Goal: Information Seeking & Learning: Learn about a topic

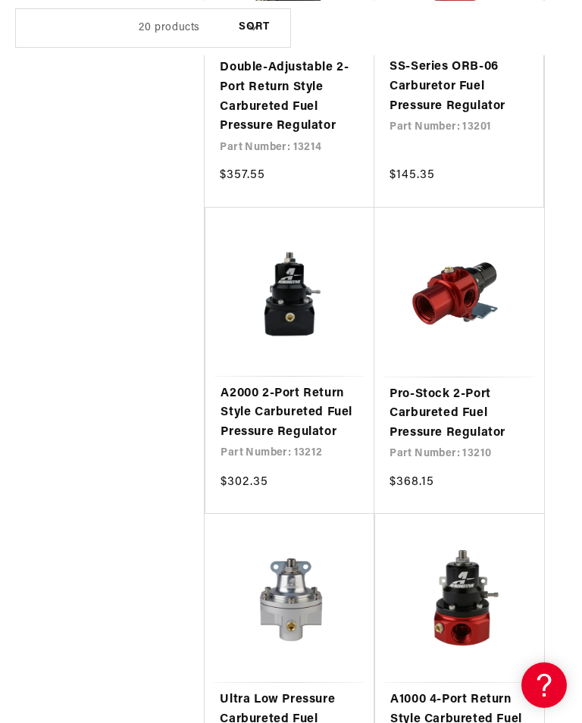
click at [290, 396] on link "A2000 2-Port Return Style Carbureted Fuel Pressure Regulator" at bounding box center [290, 413] width 139 height 58
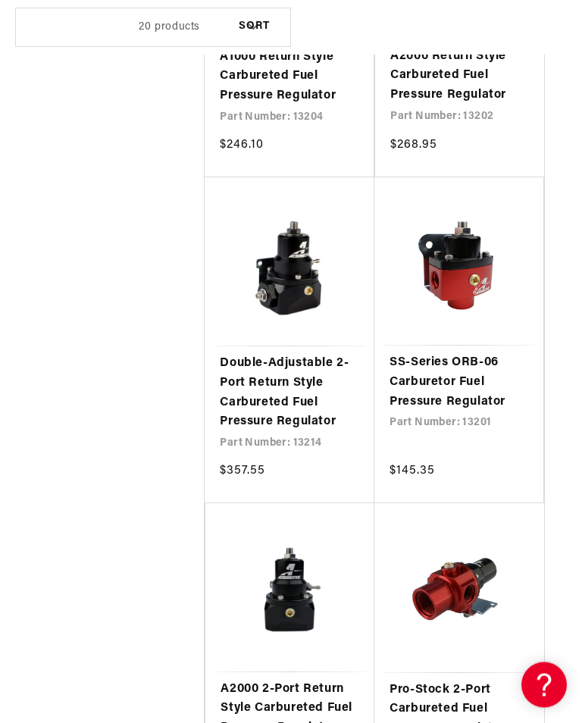
scroll to position [863, 0]
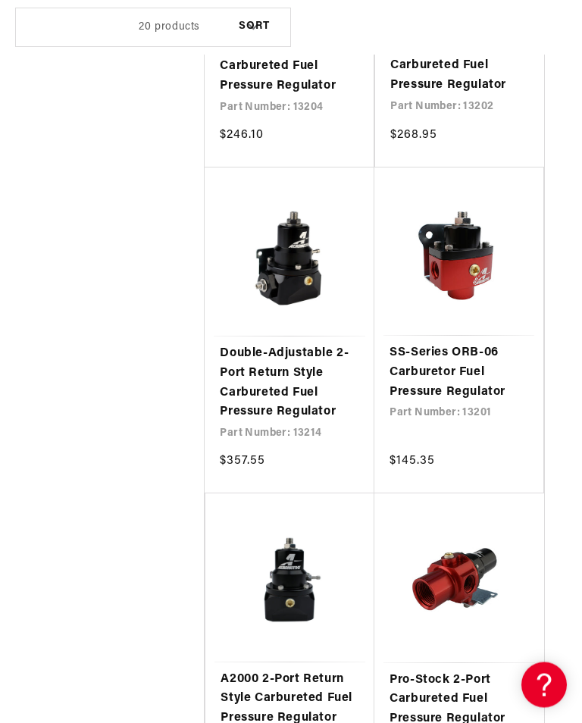
click at [281, 353] on link "Double-Adjustable 2-Port Return Style Carbureted Fuel Pressure Regulator" at bounding box center [289, 383] width 139 height 77
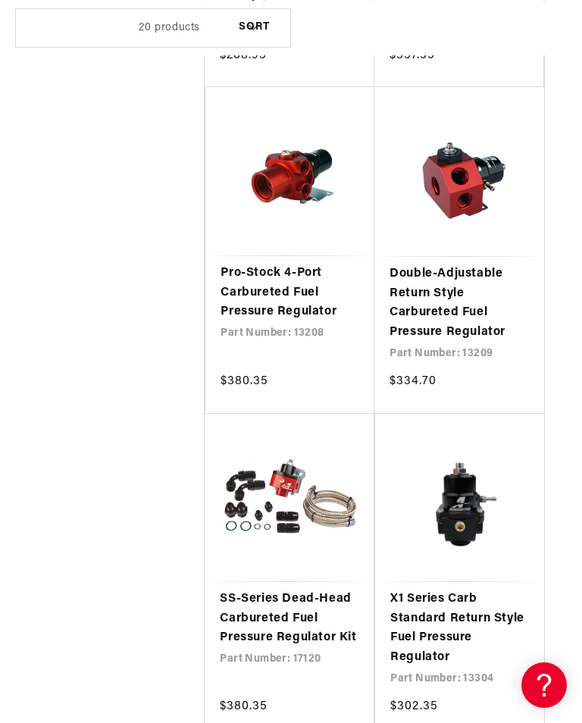
scroll to position [0, 0]
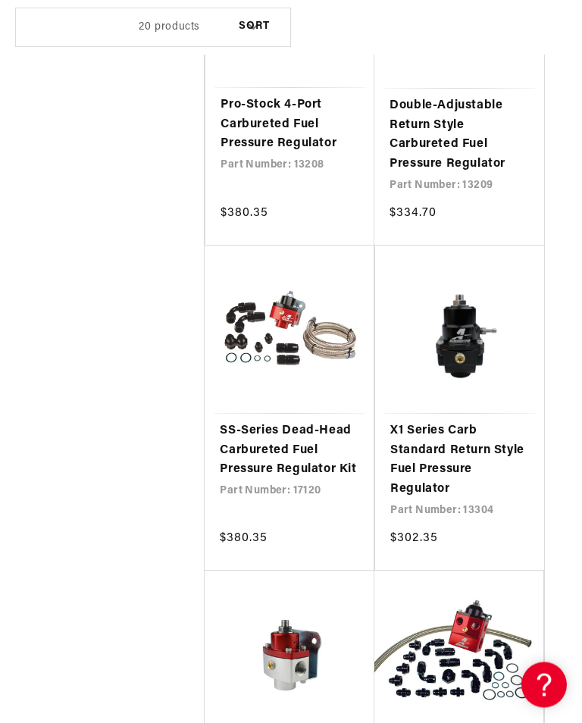
click at [476, 432] on link "X1 Series Carb Standard Return Style Fuel Pressure Regulator" at bounding box center [459, 460] width 139 height 77
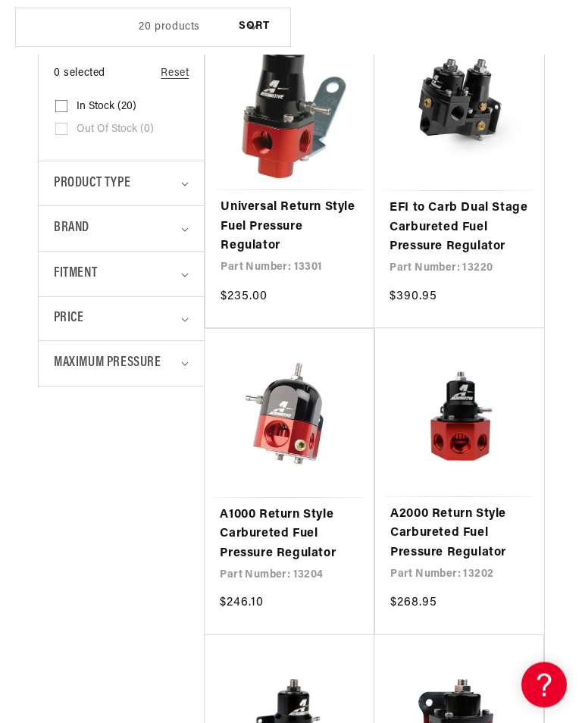
scroll to position [396, 0]
click at [180, 358] on summary "Maximum Pressure" at bounding box center [121, 363] width 135 height 45
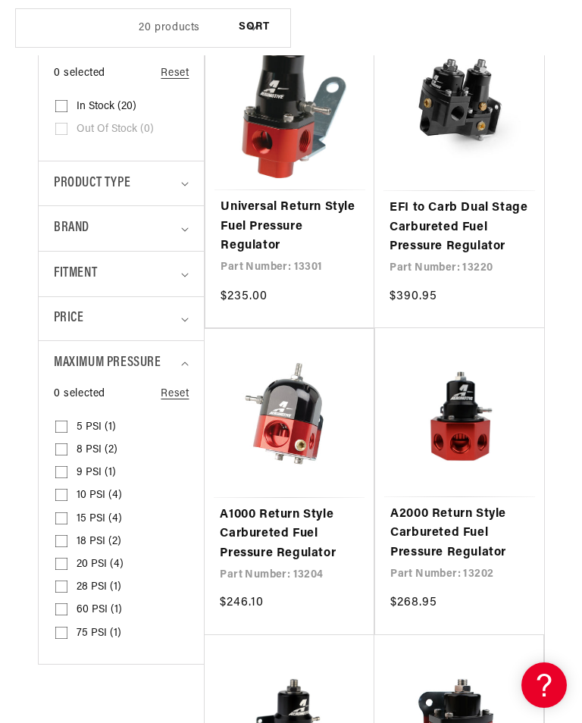
scroll to position [0, 522]
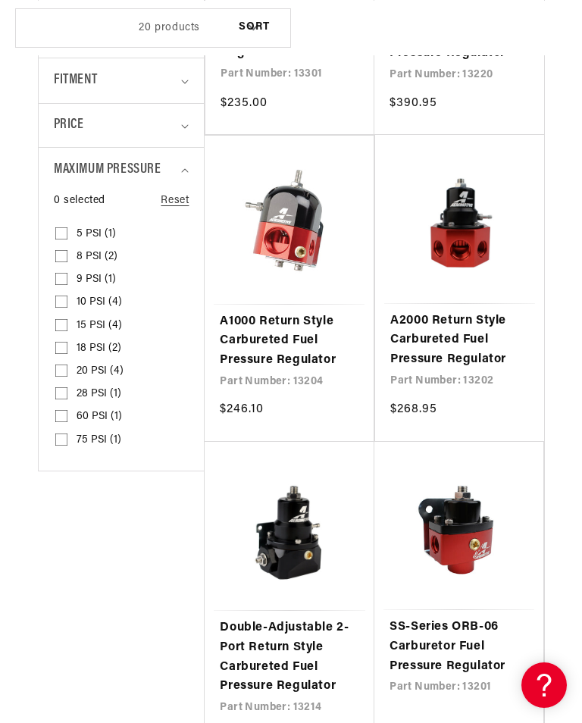
scroll to position [593, 0]
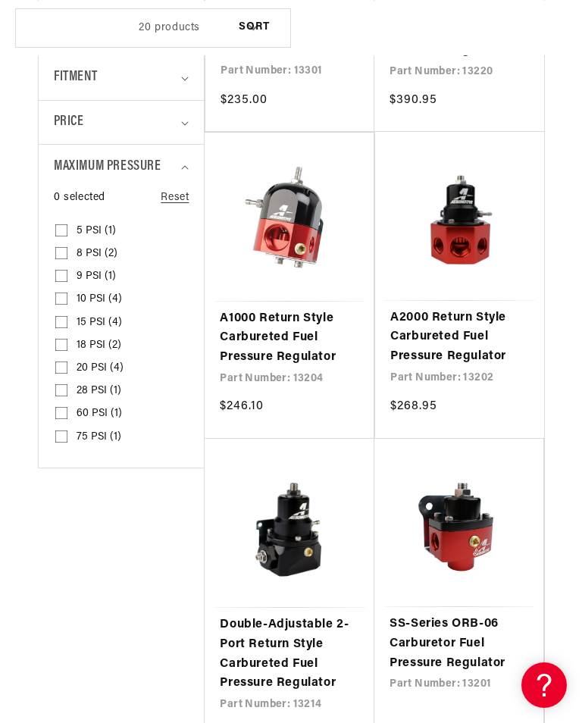
click at [456, 320] on link "A2000 Return Style Carbureted Fuel Pressure Regulator" at bounding box center [459, 338] width 139 height 58
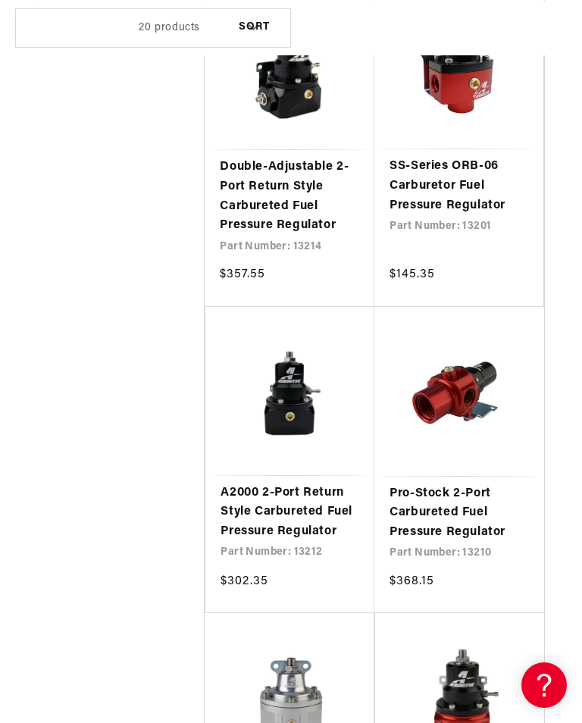
scroll to position [0, 522]
click at [305, 500] on link "A2000 2-Port Return Style Carbureted Fuel Pressure Regulator" at bounding box center [290, 513] width 139 height 58
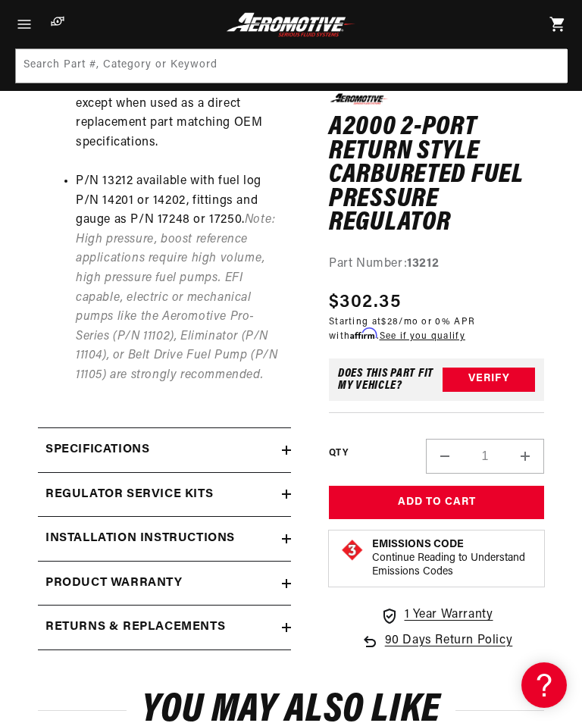
click at [285, 450] on icon at bounding box center [286, 450] width 9 height 0
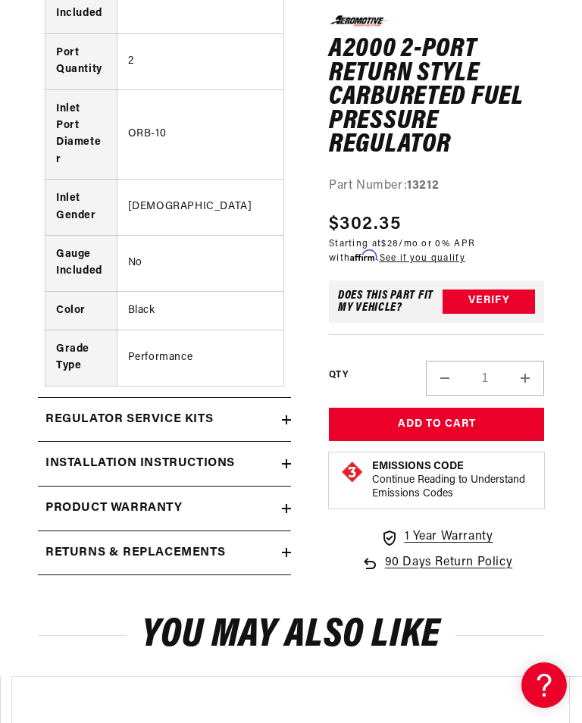
click at [290, 459] on icon at bounding box center [286, 463] width 9 height 9
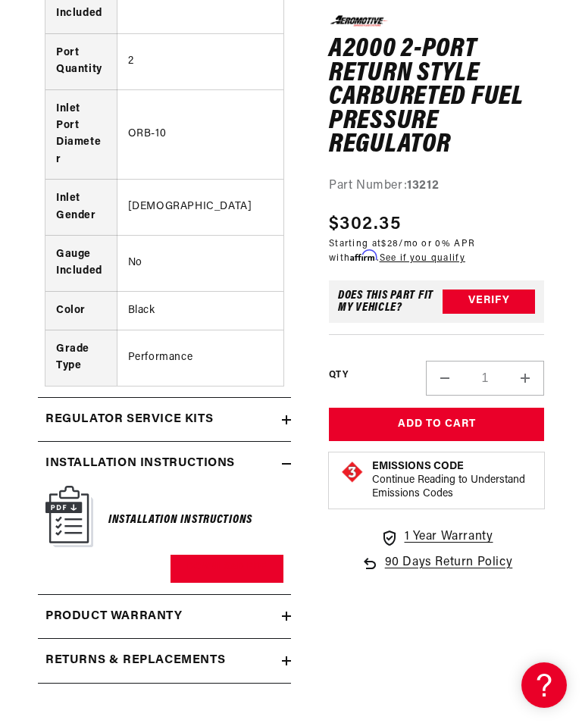
click at [226, 555] on link "Download PDF" at bounding box center [227, 569] width 113 height 28
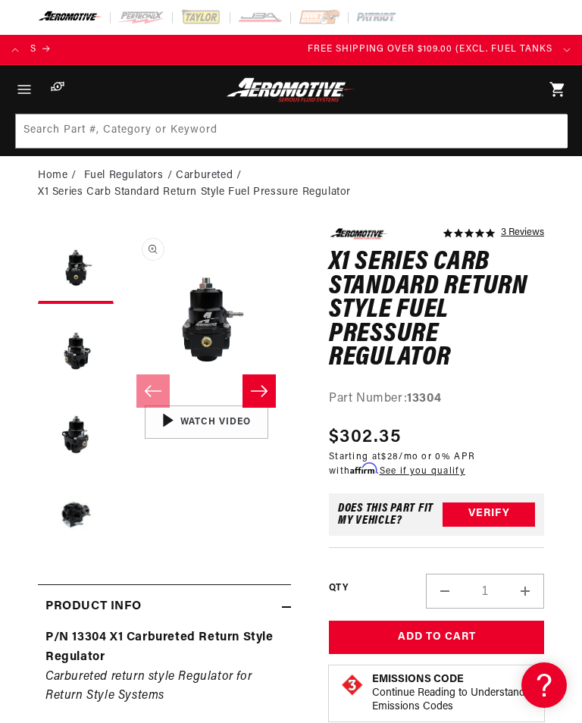
scroll to position [0, 522]
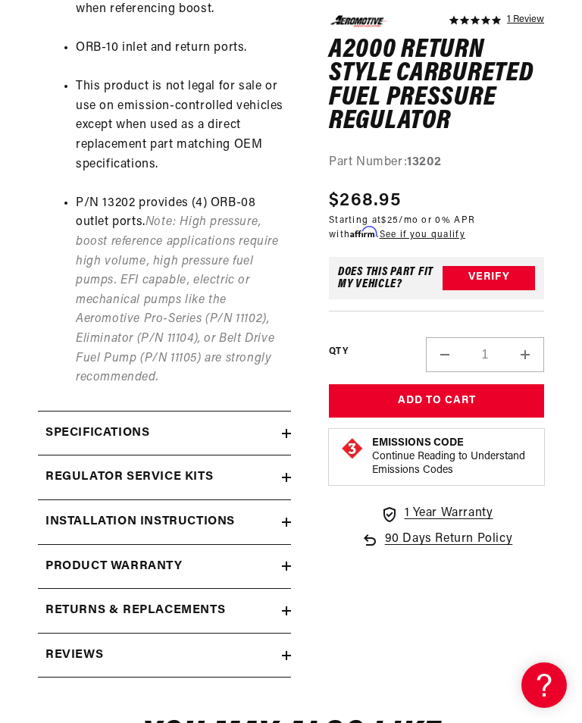
scroll to position [0, 522]
click at [286, 412] on summary "Specifications" at bounding box center [164, 434] width 253 height 44
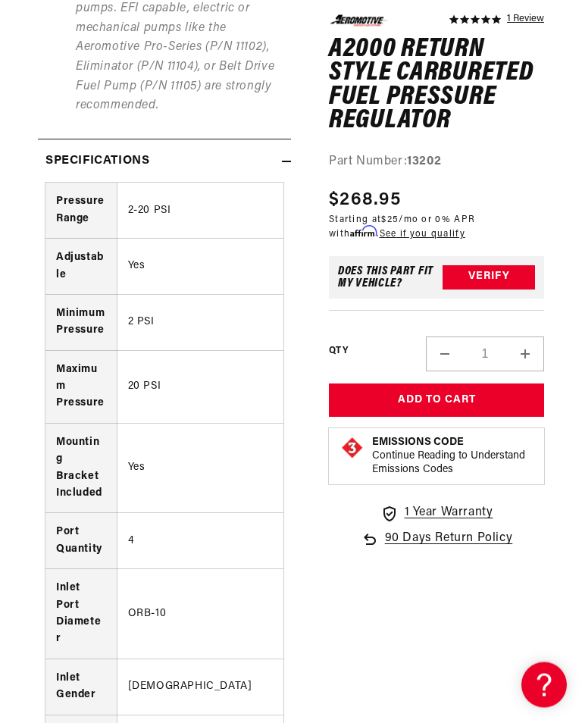
scroll to position [0, 0]
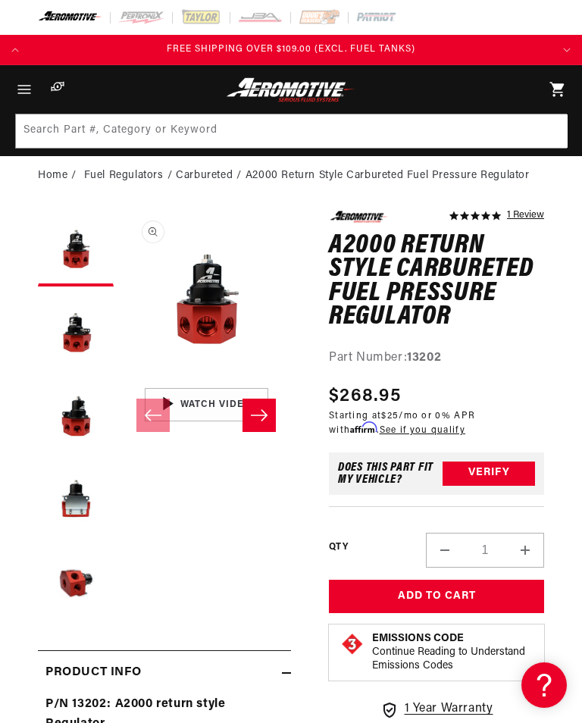
click at [84, 329] on button "Load image 2 in gallery view" at bounding box center [76, 332] width 76 height 76
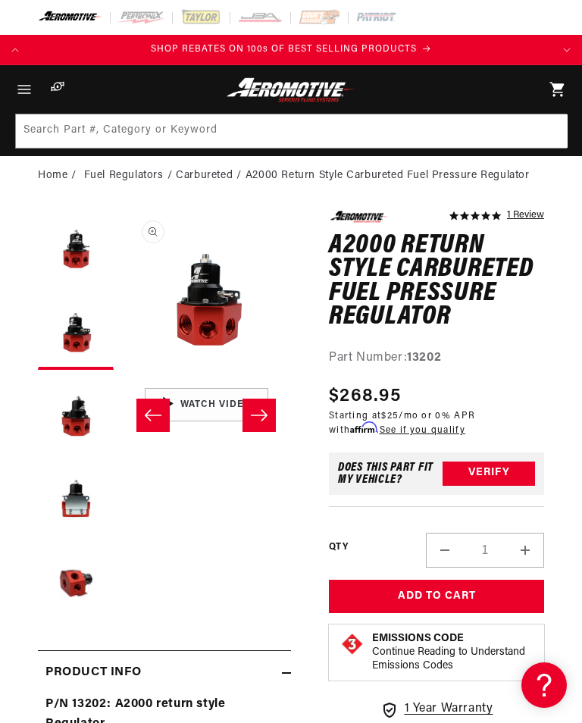
click at [80, 412] on button "Load image 3 in gallery view" at bounding box center [76, 416] width 76 height 76
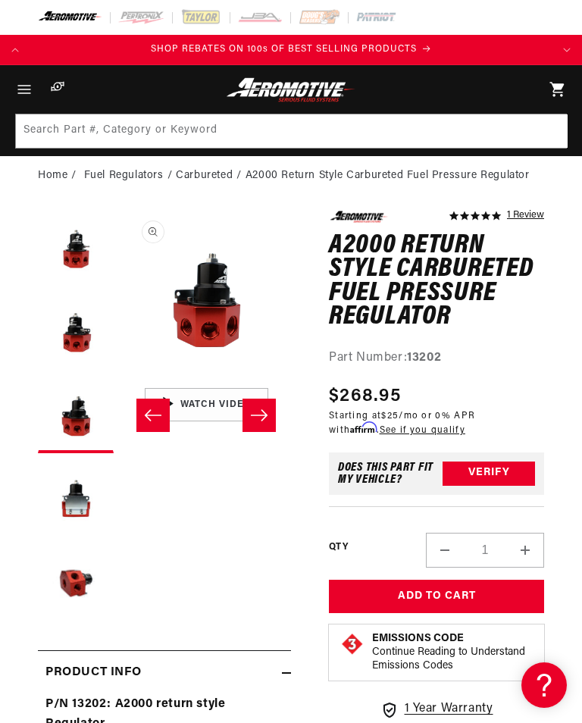
click at [82, 503] on button "Load image 4 in gallery view" at bounding box center [76, 499] width 76 height 76
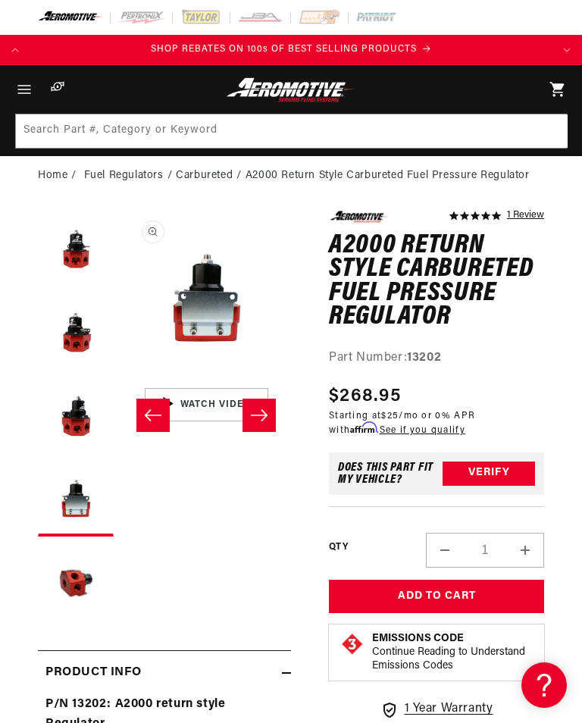
click at [73, 590] on button "Load image 5 in gallery view" at bounding box center [76, 582] width 76 height 76
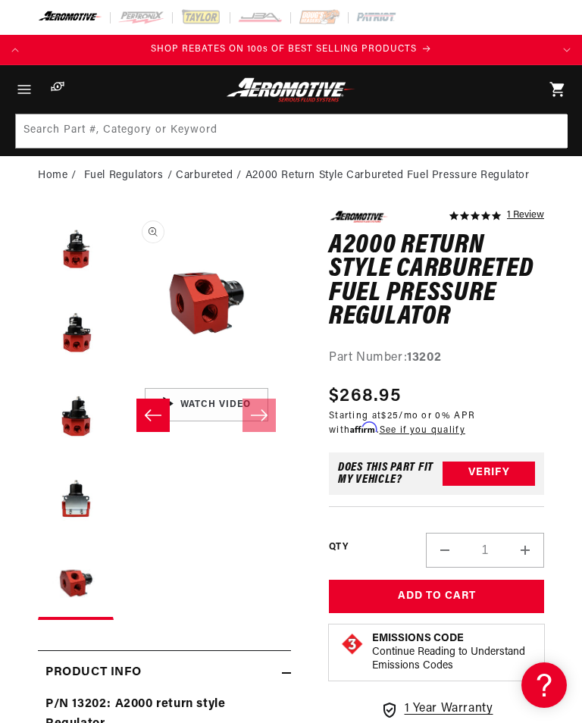
click at [82, 418] on button "Load image 3 in gallery view" at bounding box center [76, 416] width 76 height 76
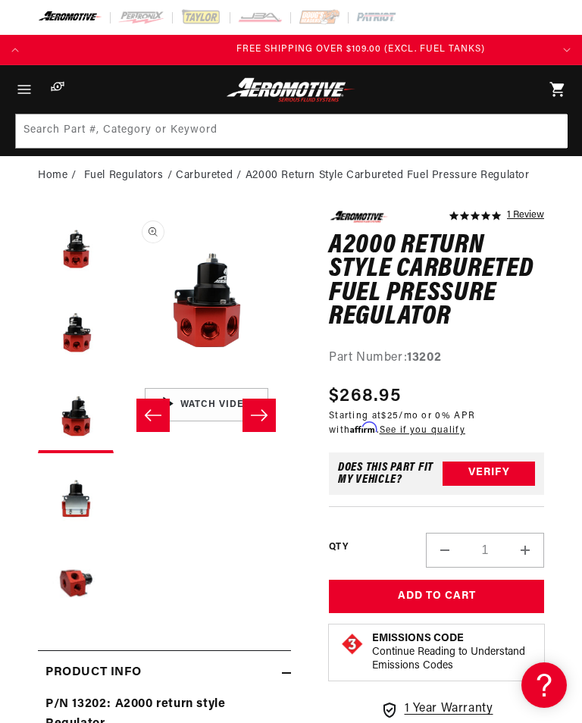
click at [81, 336] on button "Load image 2 in gallery view" at bounding box center [76, 332] width 76 height 76
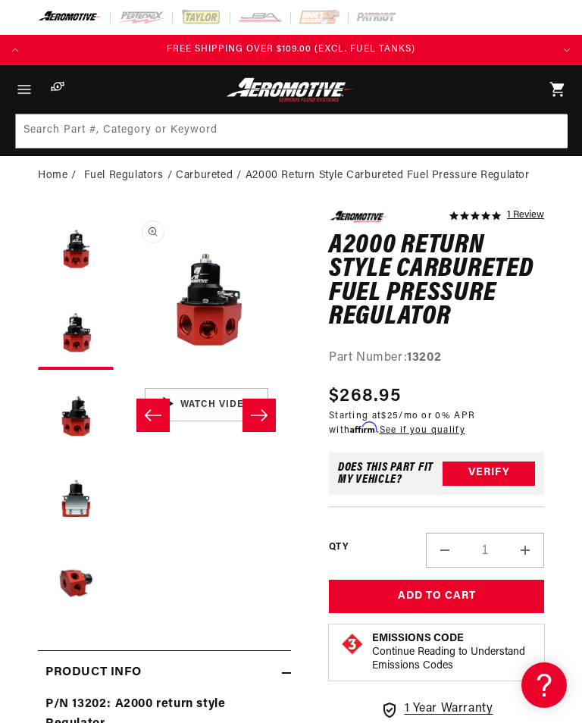
click at [84, 235] on button "Load image 1 in gallery view" at bounding box center [76, 249] width 76 height 76
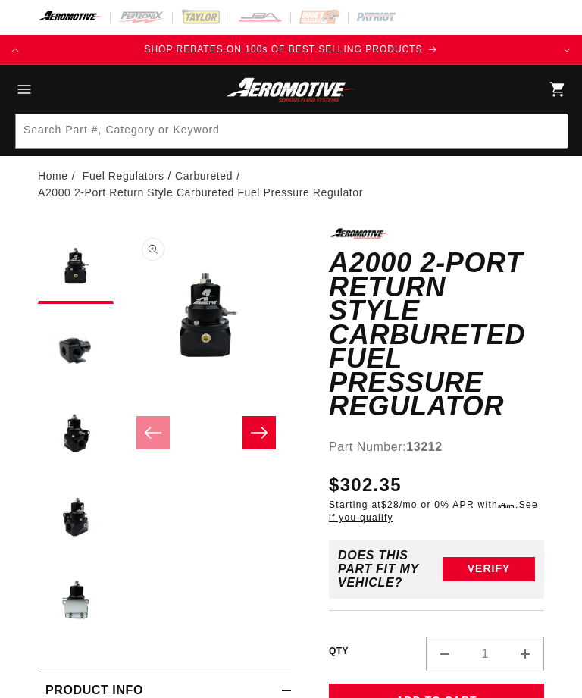
scroll to position [857, 0]
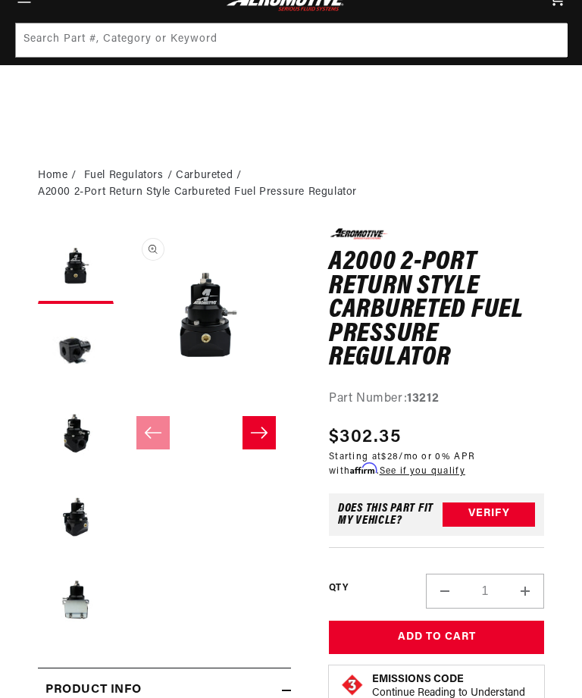
scroll to position [1313, 0]
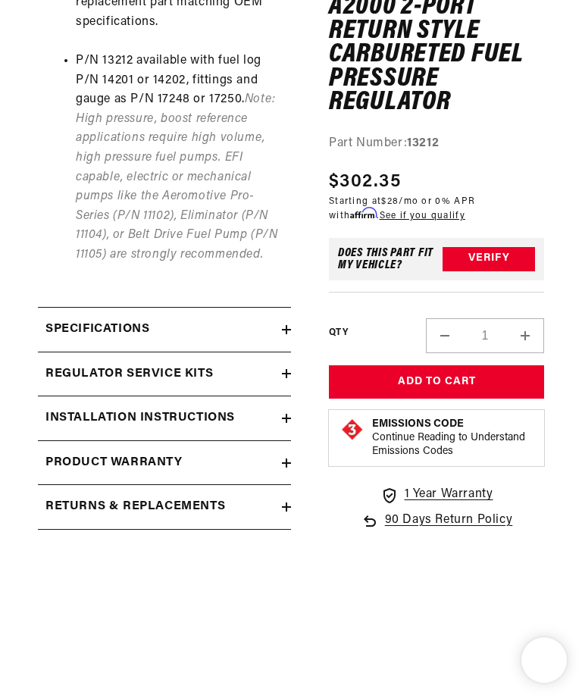
click at [288, 396] on summary "Installation Instructions" at bounding box center [164, 418] width 253 height 44
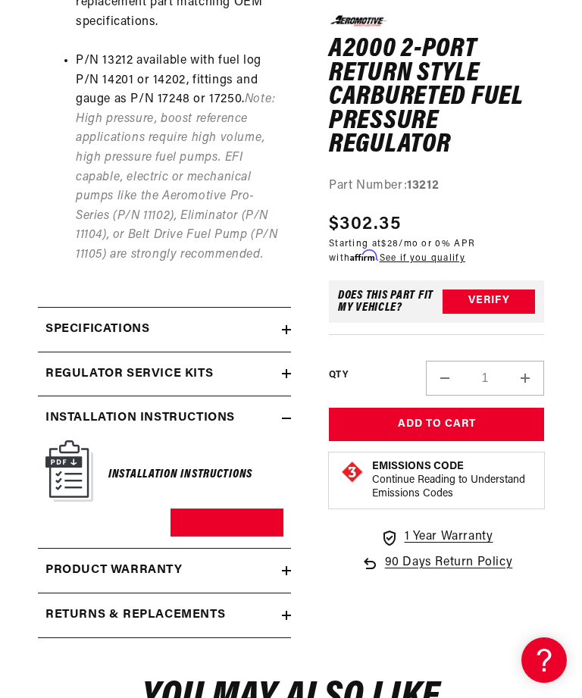
scroll to position [0, 1]
click at [233, 509] on link "Download PDF" at bounding box center [227, 523] width 113 height 28
